Goal: Information Seeking & Learning: Learn about a topic

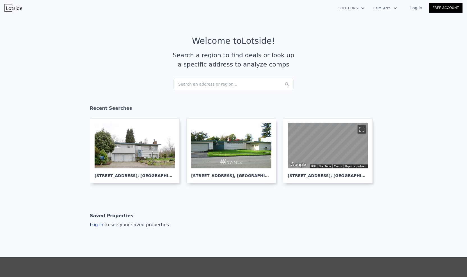
click at [96, 85] on div "Search an address or region..." at bounding box center [233, 84] width 120 height 12
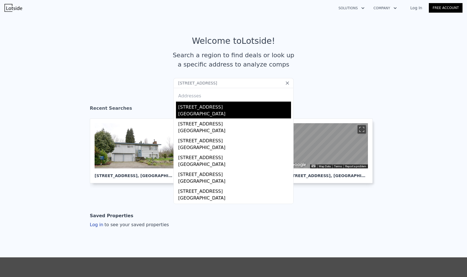
type input "[STREET_ADDRESS]"
click at [96, 113] on div "[GEOGRAPHIC_DATA]" at bounding box center [234, 115] width 113 height 8
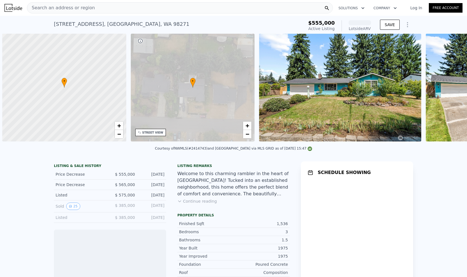
scroll to position [0, 2]
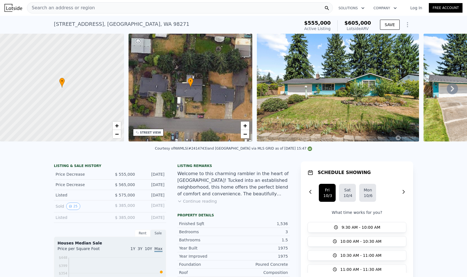
click at [96, 98] on img at bounding box center [338, 88] width 162 height 108
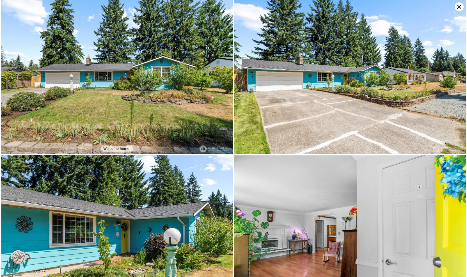
click at [96, 114] on img at bounding box center [117, 77] width 232 height 154
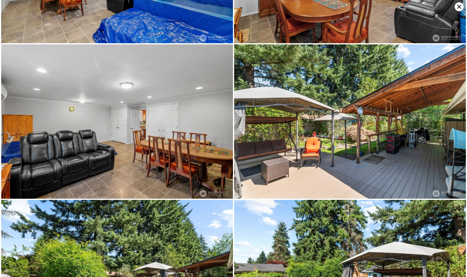
scroll to position [1692, 0]
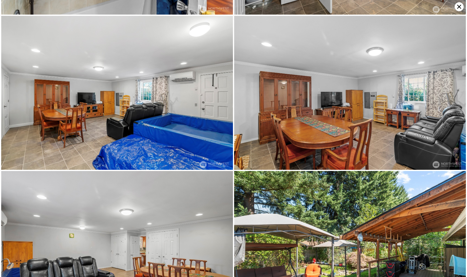
click at [96, 8] on icon at bounding box center [459, 6] width 9 height 9
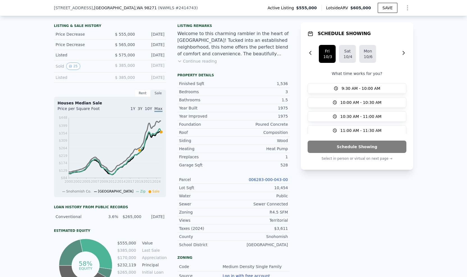
scroll to position [166, 0]
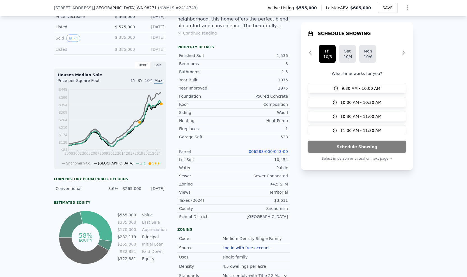
click at [96, 58] on div "1,536" at bounding box center [260, 56] width 54 height 6
drag, startPoint x: 277, startPoint y: 140, endPoint x: 290, endPoint y: 138, distance: 13.3
click at [96, 138] on div "LISTING & SALE HISTORY Price Decrease $ 555,000 [DATE] Price Decrease $ 565,000…" at bounding box center [233, 141] width 359 height 296
drag, startPoint x: 290, startPoint y: 138, endPoint x: 270, endPoint y: 72, distance: 69.3
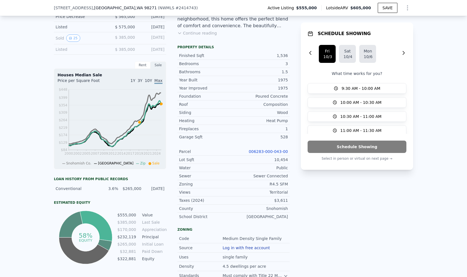
click at [96, 72] on div "Bathrooms 1.5" at bounding box center [233, 72] width 112 height 8
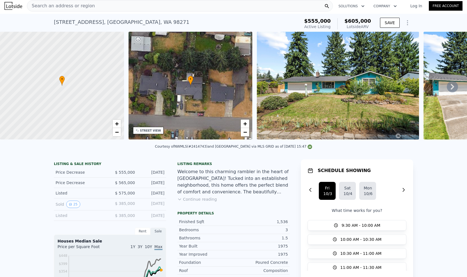
scroll to position [0, 0]
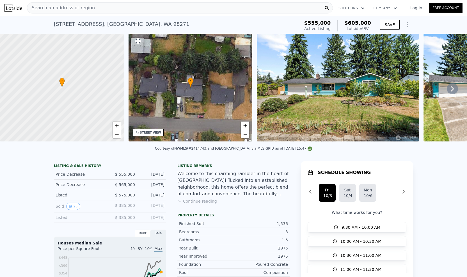
click at [96, 82] on img at bounding box center [338, 88] width 162 height 108
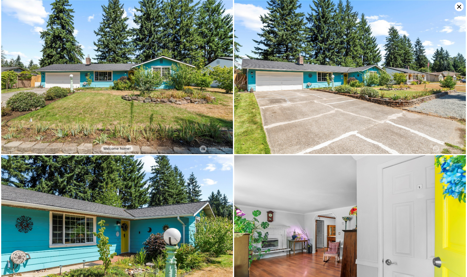
click at [96, 93] on img at bounding box center [350, 77] width 232 height 154
click at [96, 102] on img at bounding box center [117, 77] width 232 height 154
click at [96, 8] on icon at bounding box center [459, 6] width 9 height 9
